Goal: Task Accomplishment & Management: Manage account settings

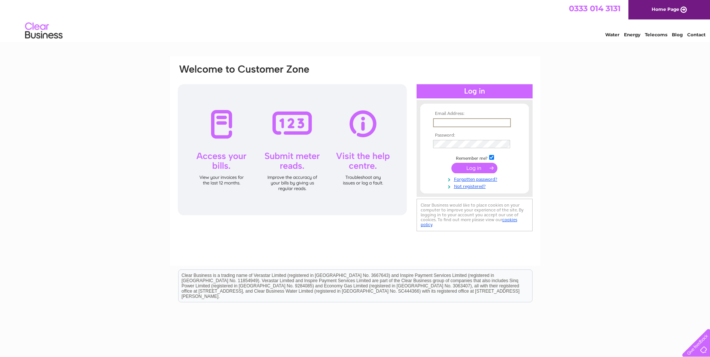
click at [458, 122] on input "text" at bounding box center [472, 122] width 78 height 9
type input "mrfloor@ymail.com"
click at [474, 168] on input "submit" at bounding box center [474, 167] width 46 height 10
drag, startPoint x: 485, startPoint y: 121, endPoint x: 420, endPoint y: 123, distance: 65.5
click at [421, 122] on form "Email Address: mrfloor@ymail.com Password:" at bounding box center [474, 153] width 109 height 85
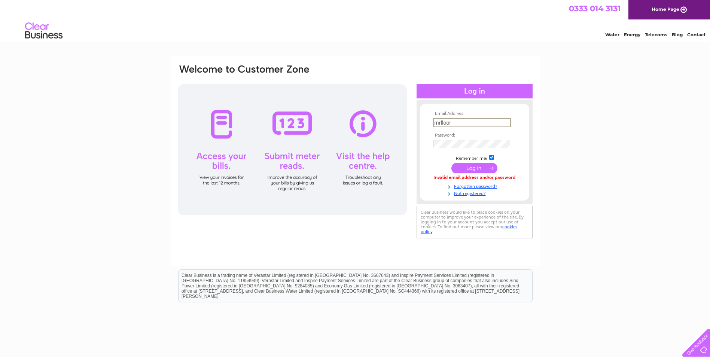
type input "mrfloorbexhill@sky.com"
click at [476, 166] on input "submit" at bounding box center [474, 167] width 46 height 10
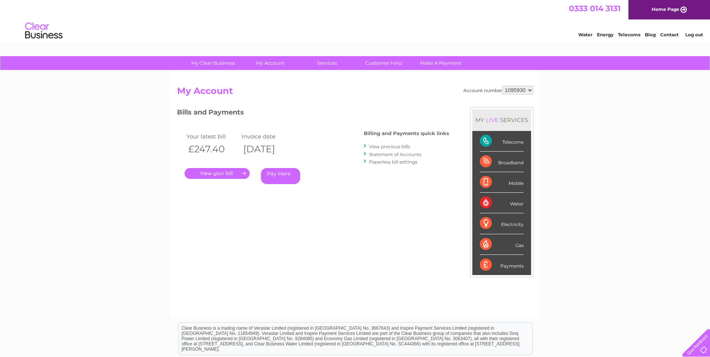
click at [218, 173] on link "." at bounding box center [216, 173] width 65 height 11
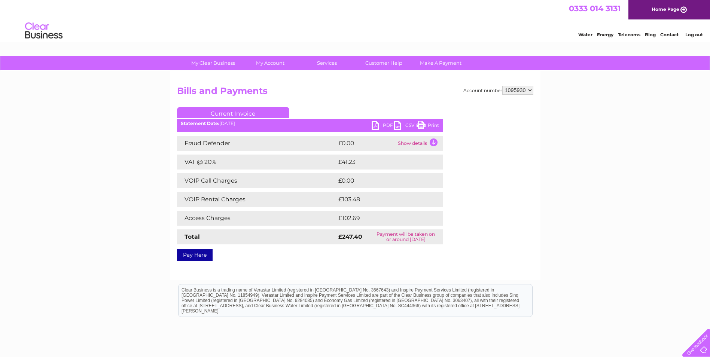
click at [383, 126] on link "PDF" at bounding box center [383, 126] width 22 height 11
click at [379, 64] on link "Customer Help" at bounding box center [384, 63] width 62 height 14
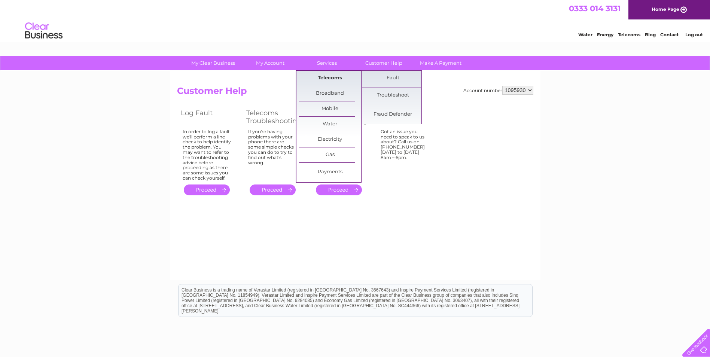
click at [327, 77] on link "Telecoms" at bounding box center [330, 78] width 62 height 15
click at [397, 78] on link "Fault" at bounding box center [393, 78] width 62 height 15
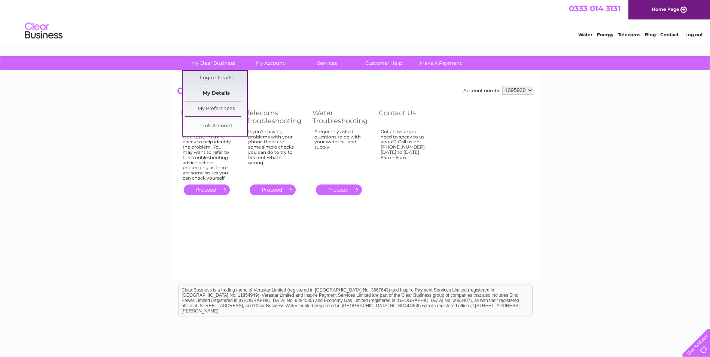
click at [215, 91] on link "My Details" at bounding box center [216, 93] width 62 height 15
